Goal: Transaction & Acquisition: Purchase product/service

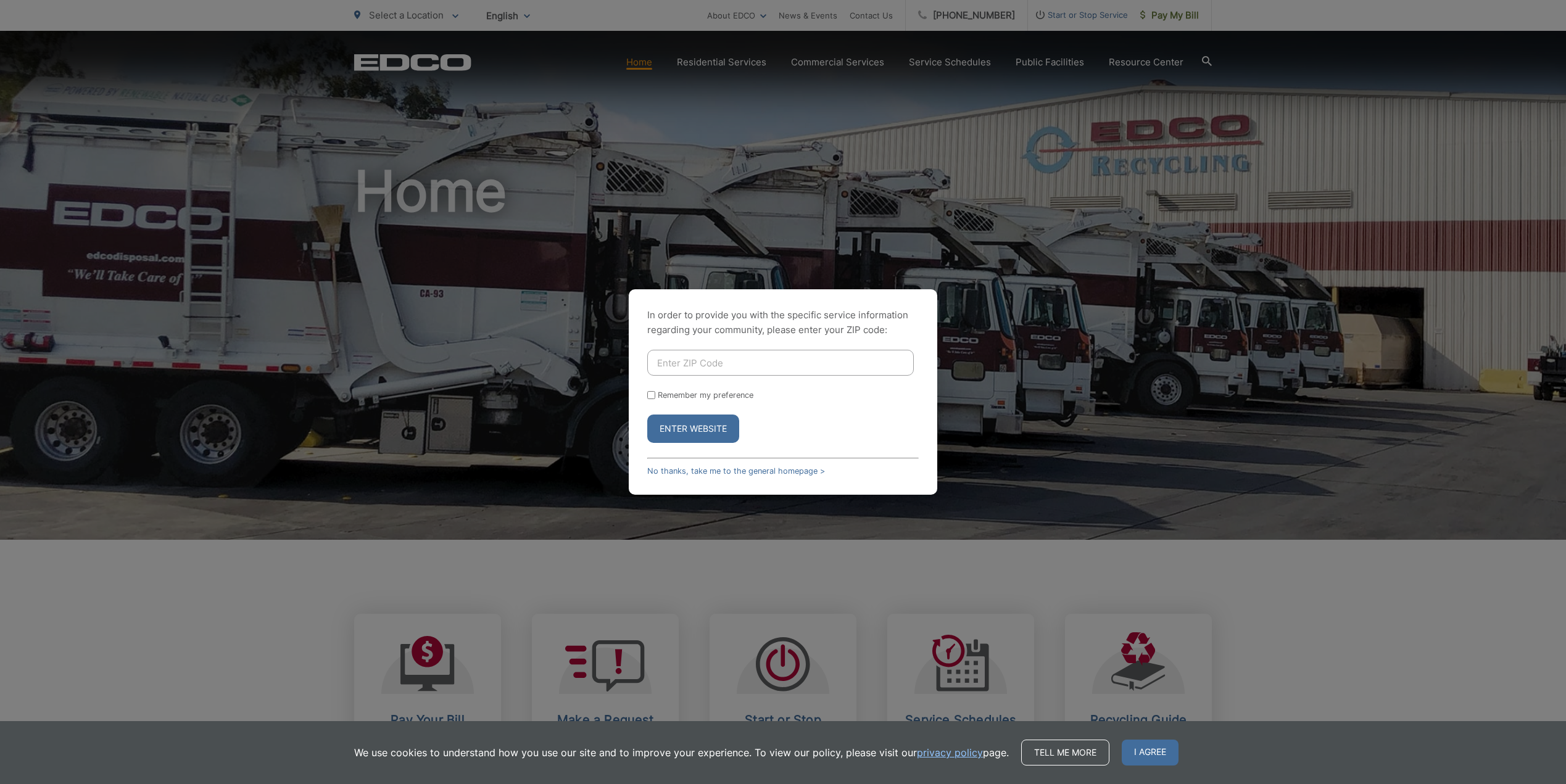
click at [726, 364] on input "Enter ZIP Code" at bounding box center [780, 363] width 266 height 26
type input "92020"
click at [647, 414] on button "Enter Website" at bounding box center [693, 428] width 92 height 28
click at [704, 432] on button "Enter Website" at bounding box center [693, 428] width 92 height 28
click at [699, 434] on button "Enter Website" at bounding box center [693, 428] width 92 height 28
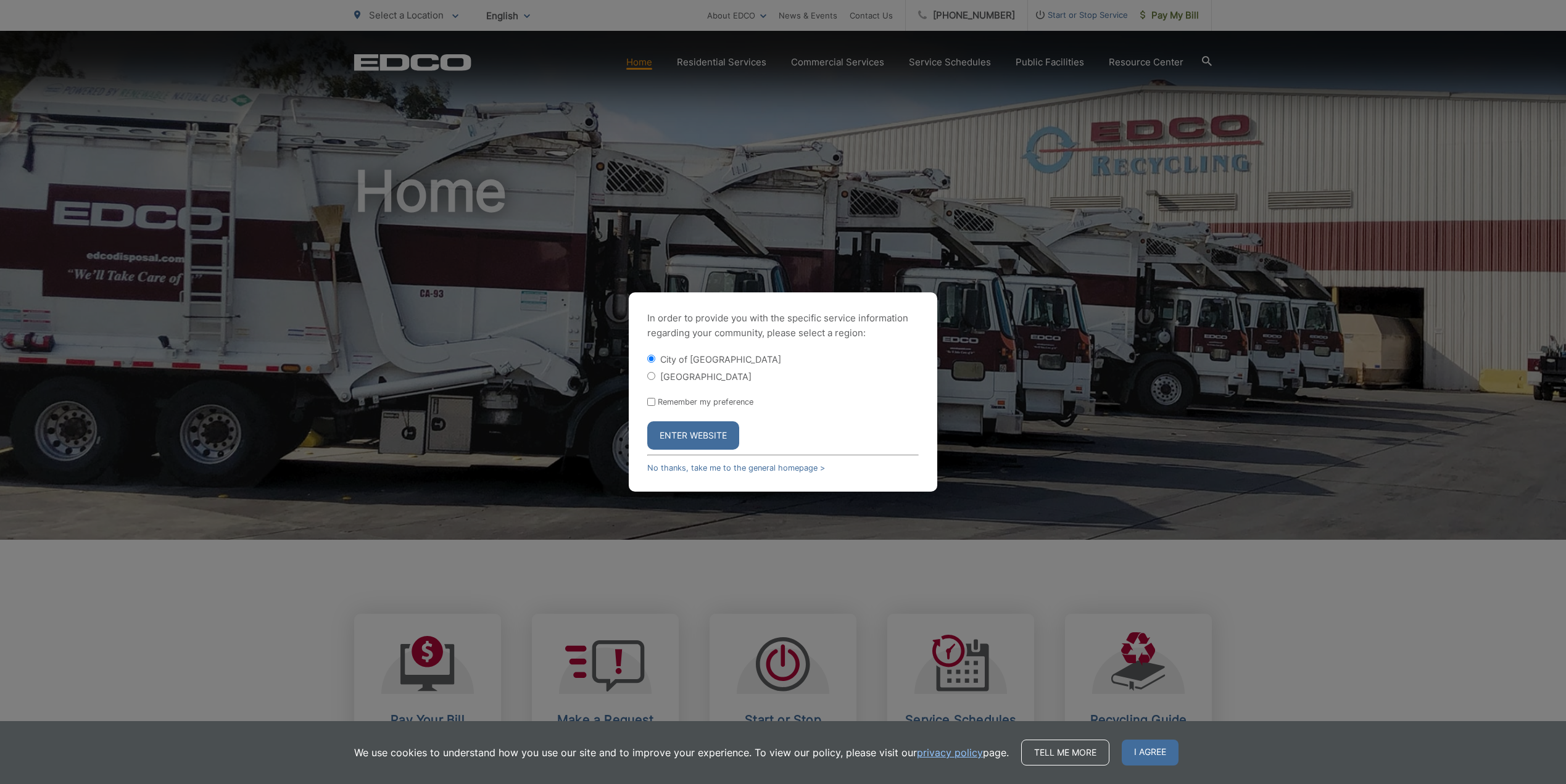
click at [718, 401] on label "Remember my preference" at bounding box center [706, 401] width 95 height 9
click at [655, 401] on input "Remember my preference" at bounding box center [651, 402] width 8 height 8
checkbox input "true"
click at [712, 441] on button "Enter Website" at bounding box center [693, 435] width 92 height 28
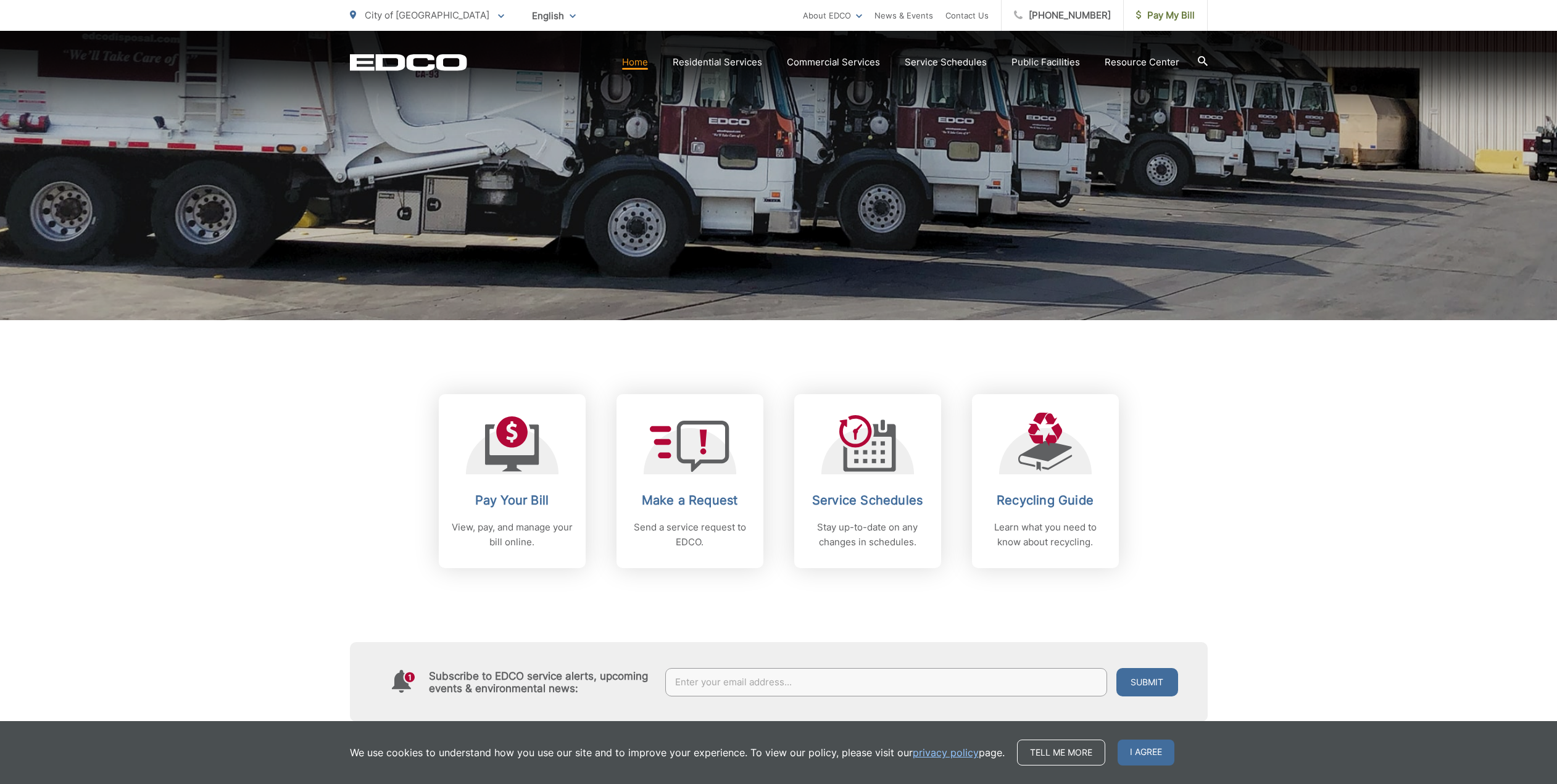
scroll to position [235, 0]
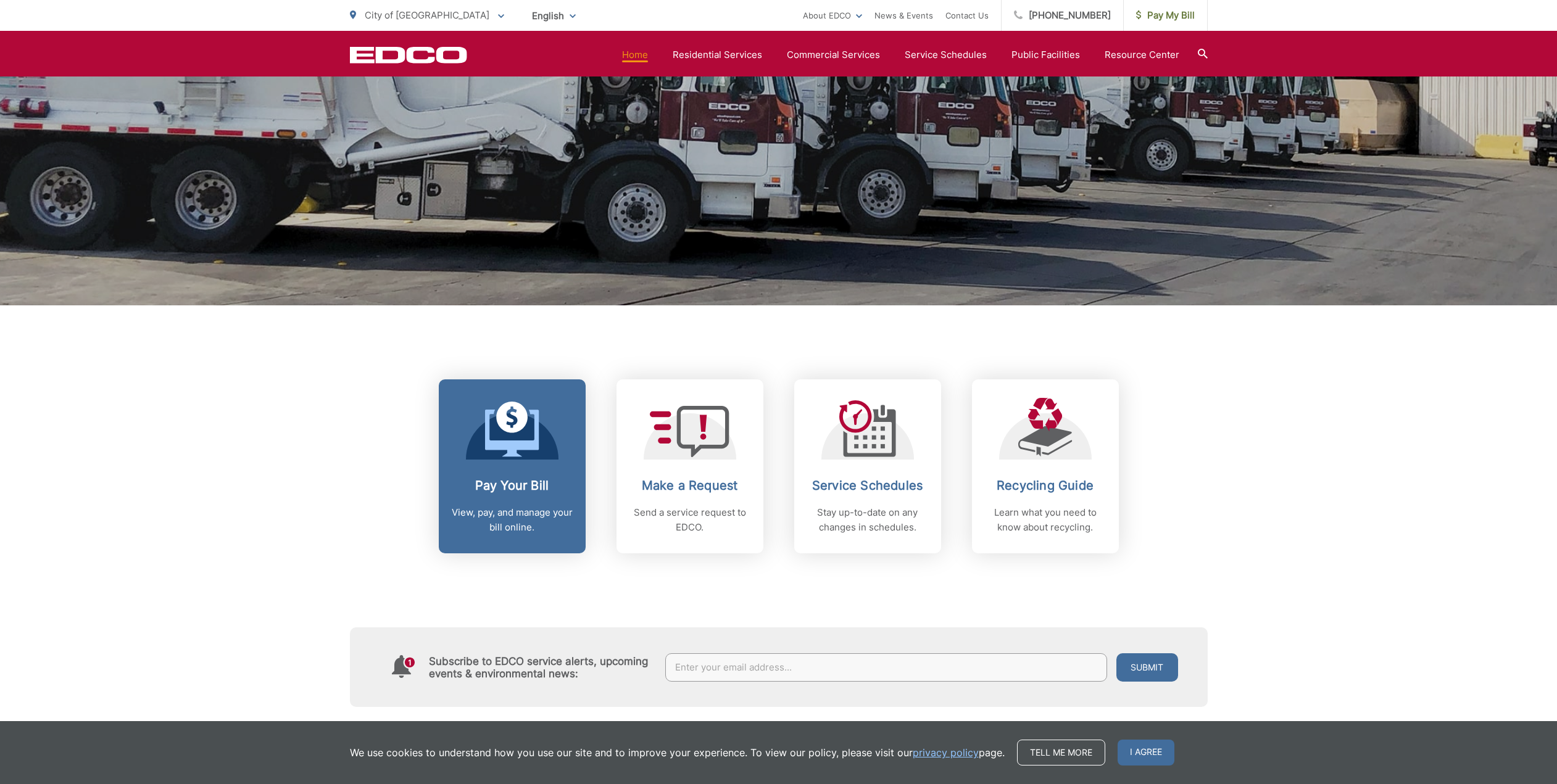
click at [535, 468] on link "Pay Your Bill View, pay, and manage your bill online." at bounding box center [512, 466] width 147 height 174
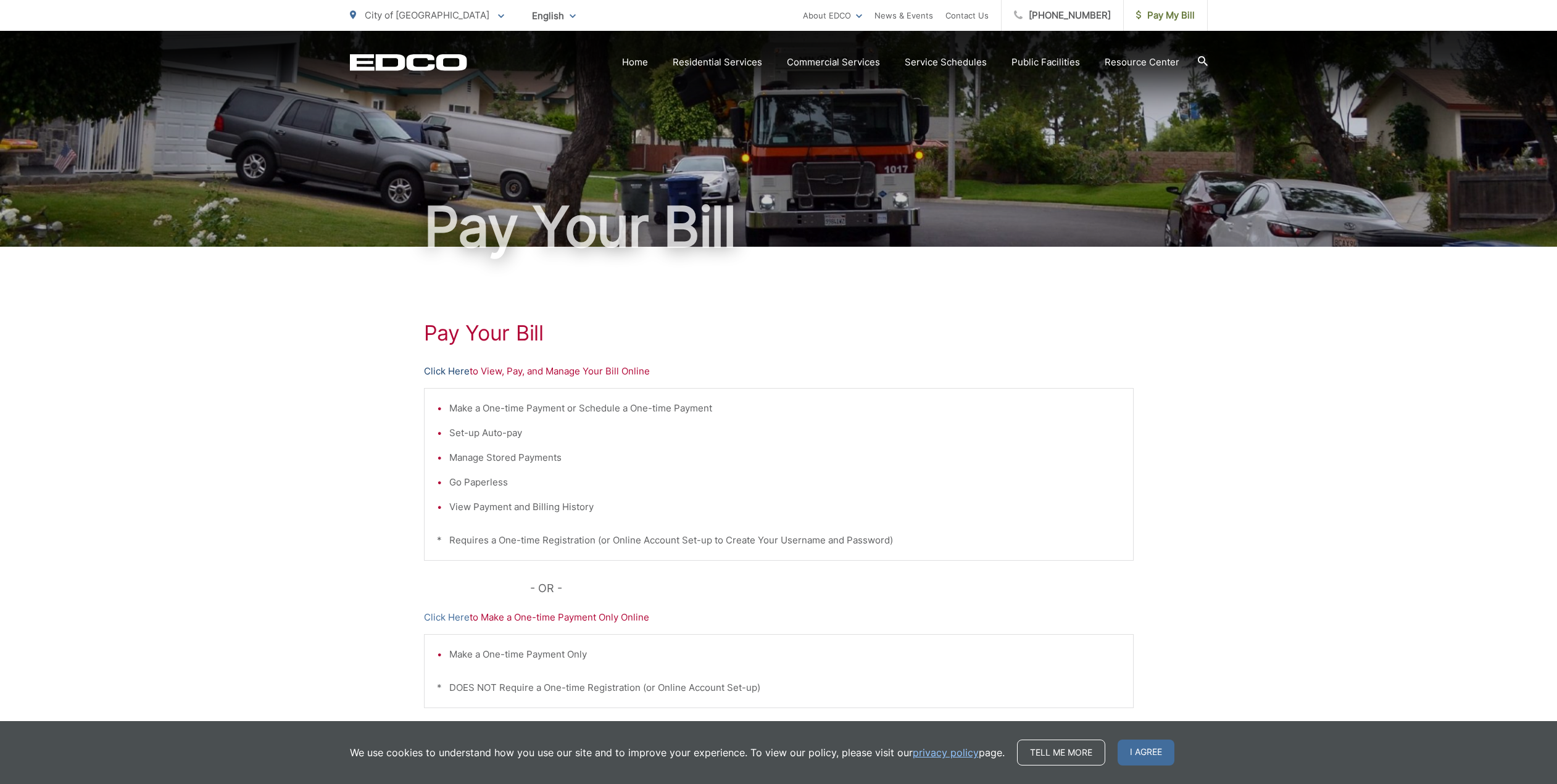
click at [450, 374] on link "Click Here" at bounding box center [447, 371] width 46 height 15
